Goal: Check status: Check status

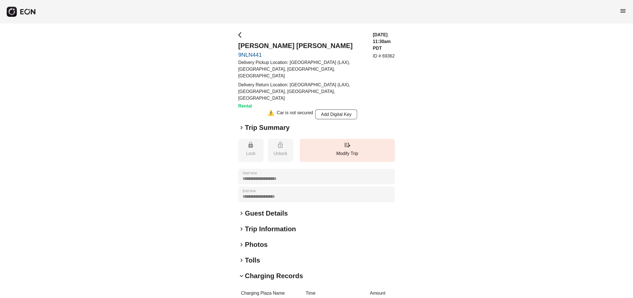
click at [619, 11] on div "menu" at bounding box center [316, 11] width 633 height 23
click at [622, 10] on span "menu" at bounding box center [623, 11] width 7 height 7
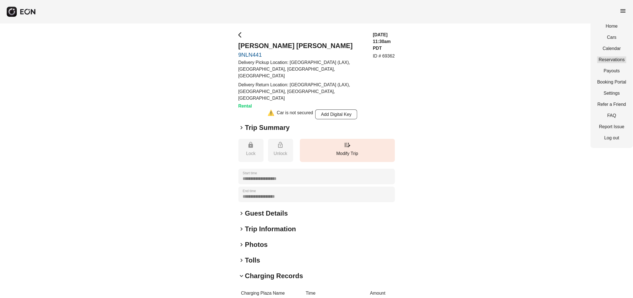
click at [618, 60] on link "Reservations" at bounding box center [612, 59] width 29 height 7
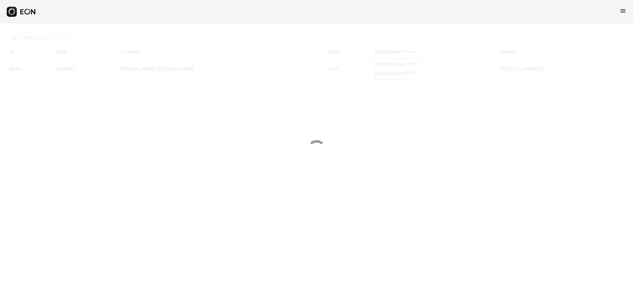
click at [41, 43] on div at bounding box center [316, 149] width 633 height 298
click at [43, 40] on div at bounding box center [316, 149] width 633 height 298
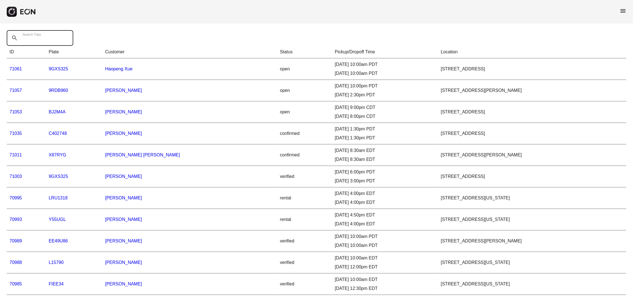
click at [49, 40] on Trips "Search Trips" at bounding box center [40, 38] width 67 height 16
type Trips "*******"
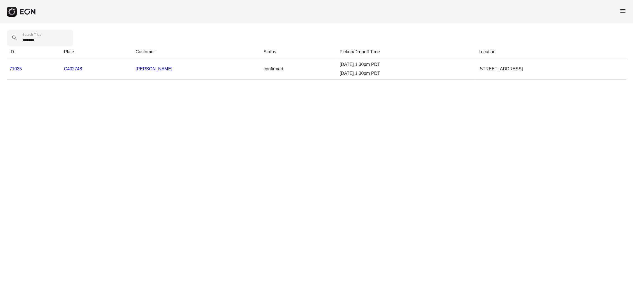
click at [11, 68] on link "71035" at bounding box center [16, 69] width 13 height 5
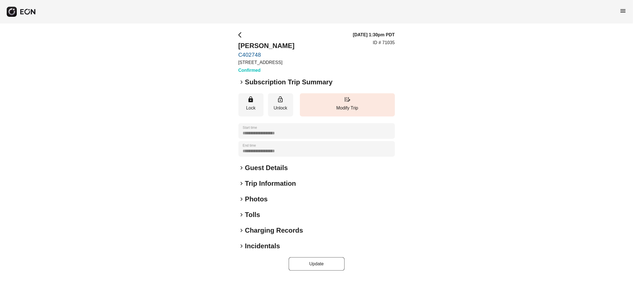
click at [239, 83] on span "keyboard_arrow_right" at bounding box center [242, 82] width 7 height 7
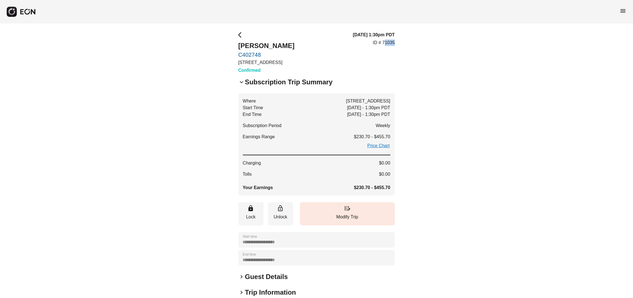
copy p "1035"
copy p "71035"
drag, startPoint x: 396, startPoint y: 43, endPoint x: 383, endPoint y: 42, distance: 12.9
click at [383, 42] on div "**********" at bounding box center [316, 205] width 633 height 365
click at [254, 55] on link "C402748" at bounding box center [267, 54] width 56 height 7
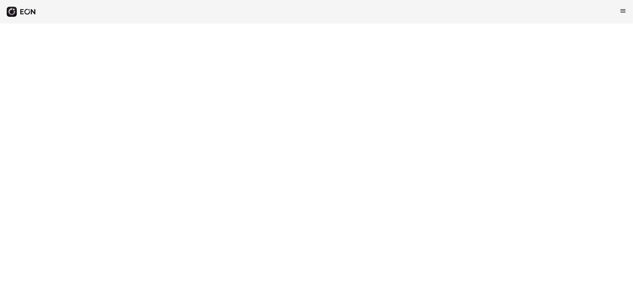
select select "**"
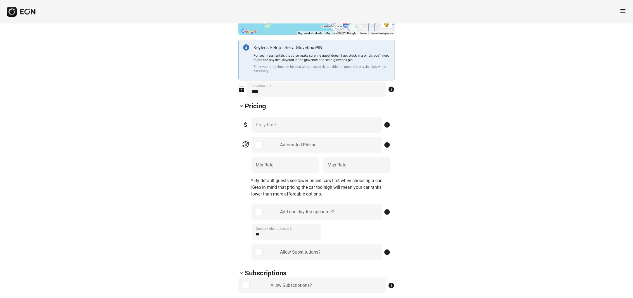
scroll to position [70, 0]
